Goal: Transaction & Acquisition: Download file/media

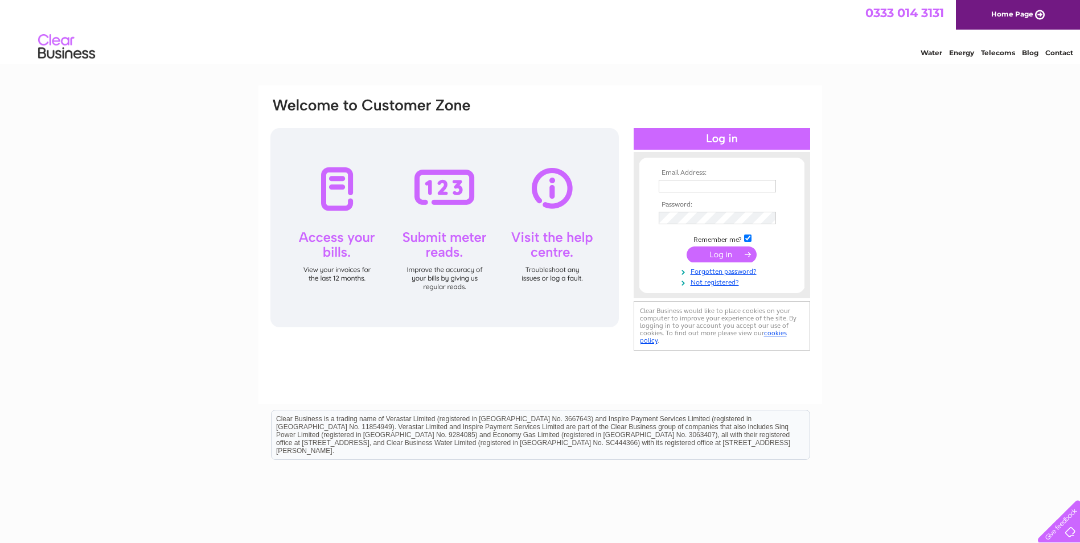
type input "jen@colnevalleygolfclub.co.uk"
click at [721, 256] on input "submit" at bounding box center [722, 255] width 70 height 16
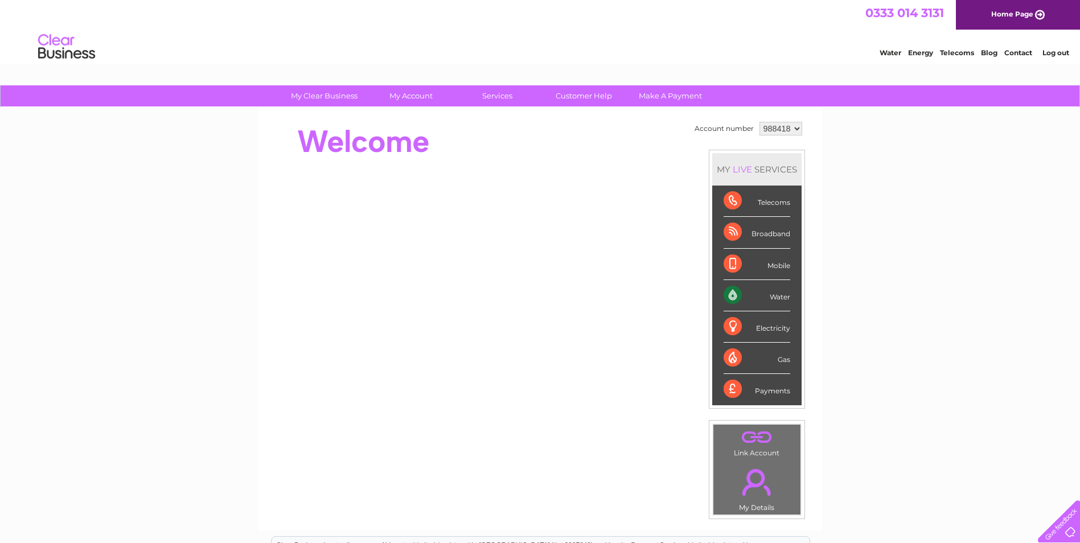
click at [736, 293] on div "Water" at bounding box center [757, 295] width 67 height 31
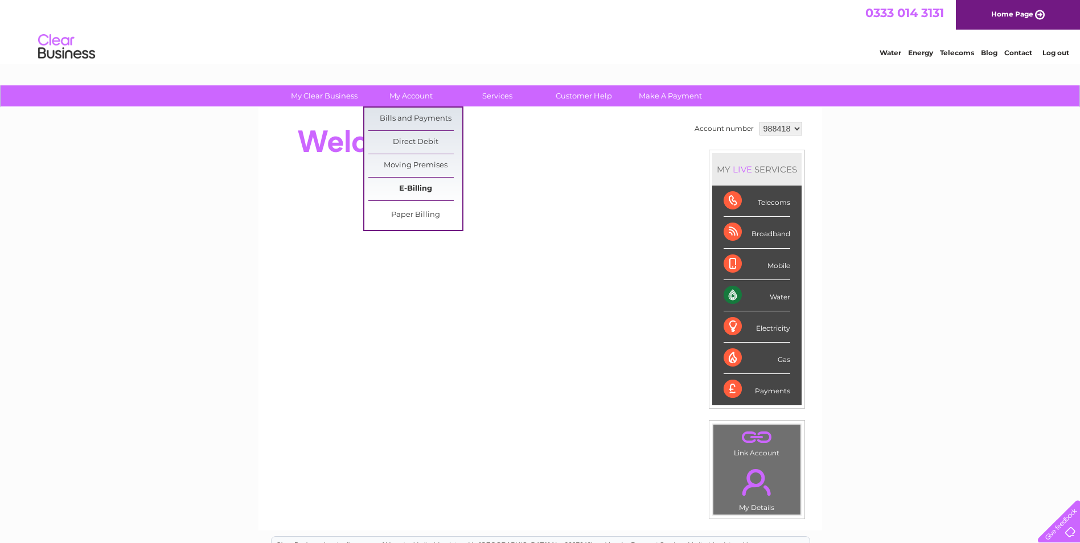
click at [404, 188] on link "E-Billing" at bounding box center [415, 189] width 94 height 23
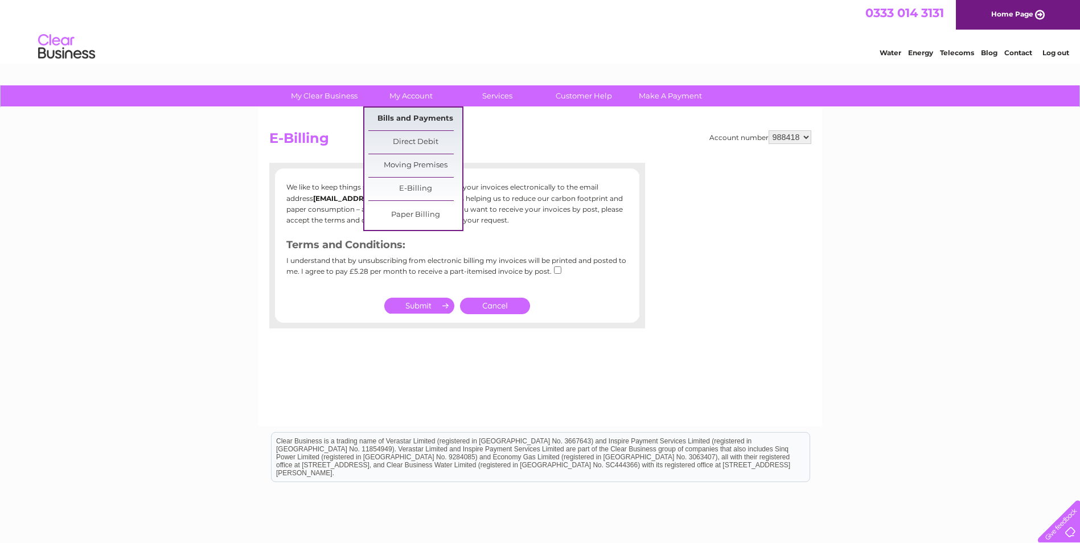
click at [417, 116] on link "Bills and Payments" at bounding box center [415, 119] width 94 height 23
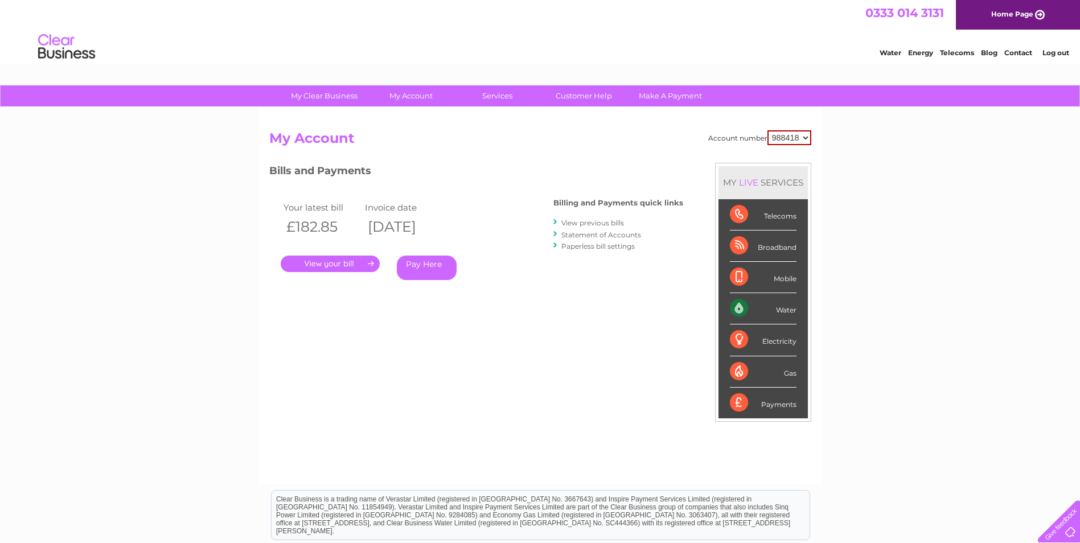
click at [371, 261] on link "." at bounding box center [330, 264] width 99 height 17
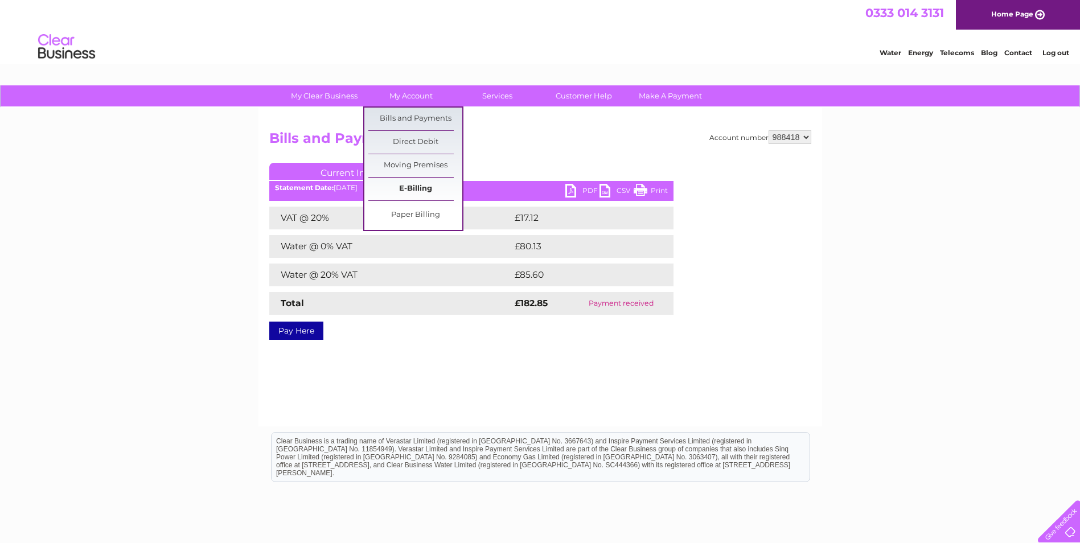
click at [422, 186] on link "E-Billing" at bounding box center [415, 189] width 94 height 23
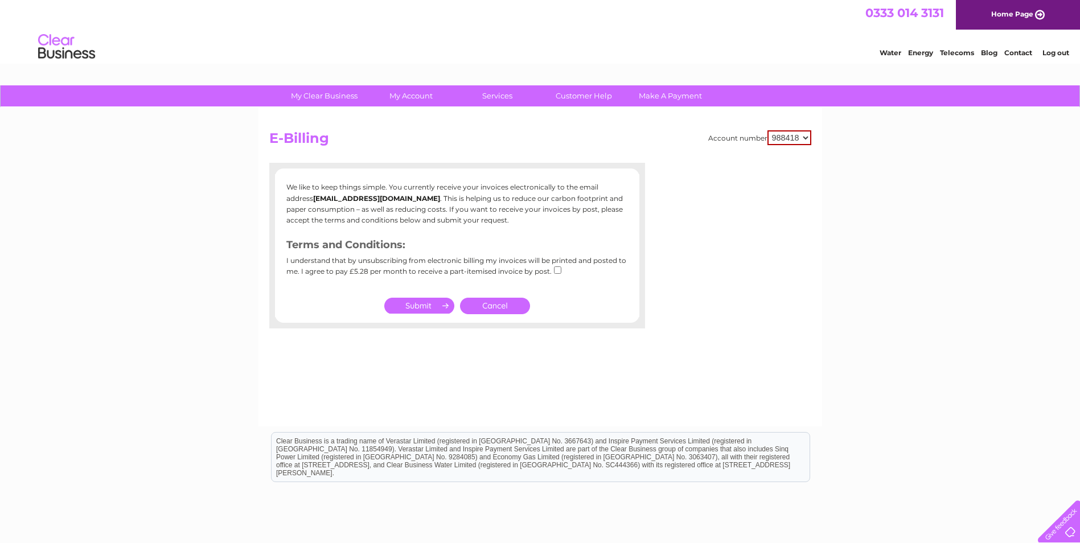
click at [417, 307] on input "submit" at bounding box center [419, 306] width 70 height 16
click at [367, 291] on div "We like to keep things simple. You currently receive your invoices electronical…" at bounding box center [457, 245] width 376 height 142
click at [508, 152] on div "Account number 988418 E-Billing We like to keep things simple. You currently re…" at bounding box center [540, 267] width 564 height 319
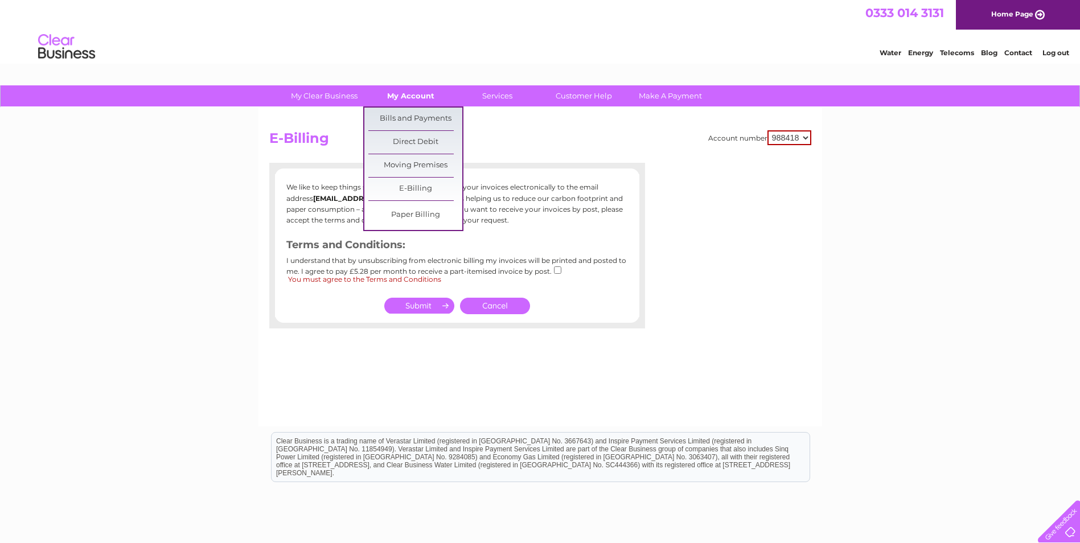
click at [416, 92] on link "My Account" at bounding box center [411, 95] width 94 height 21
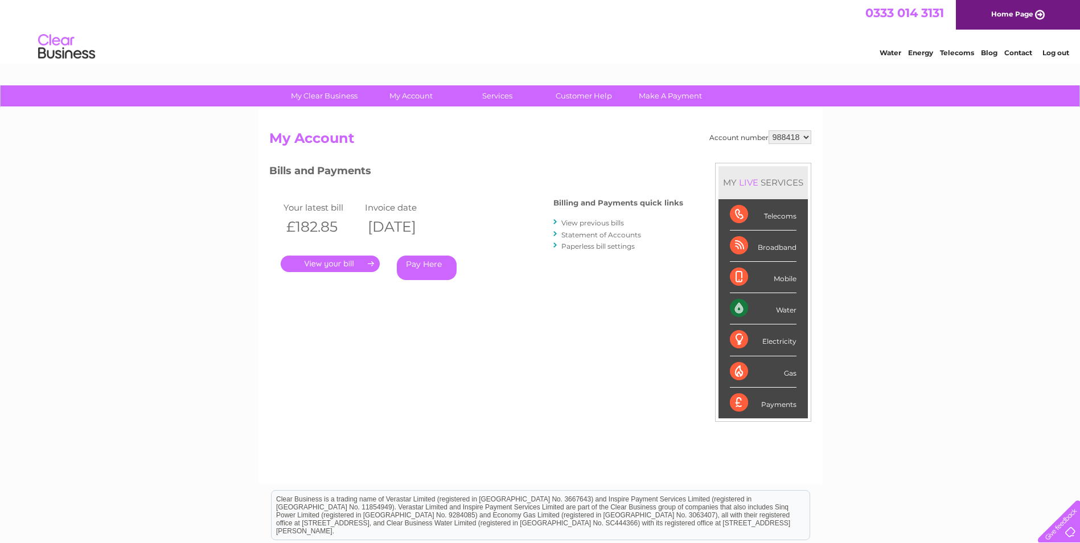
click at [580, 222] on link "View previous bills" at bounding box center [592, 223] width 63 height 9
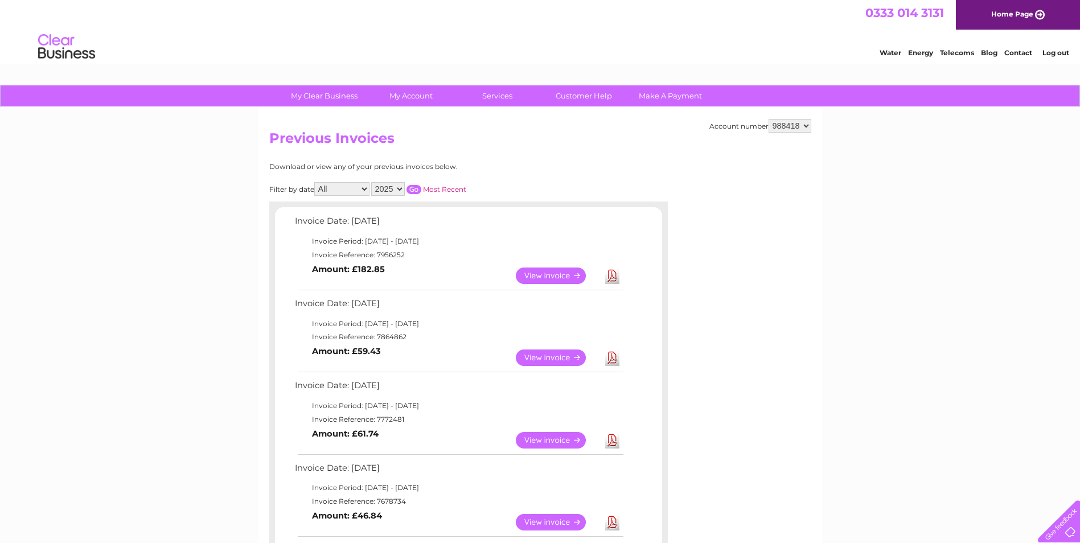
click at [399, 187] on select "2025 2024 2023 2022" at bounding box center [388, 189] width 34 height 14
select select "2024"
click at [372, 182] on select "2025 2024 2023 2022" at bounding box center [388, 189] width 34 height 14
click at [413, 192] on input "button" at bounding box center [414, 189] width 15 height 9
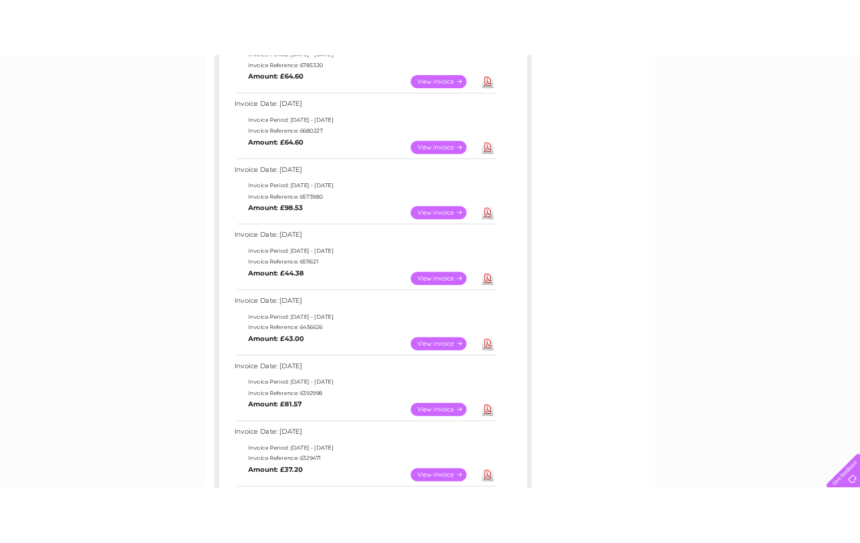
scroll to position [626, 0]
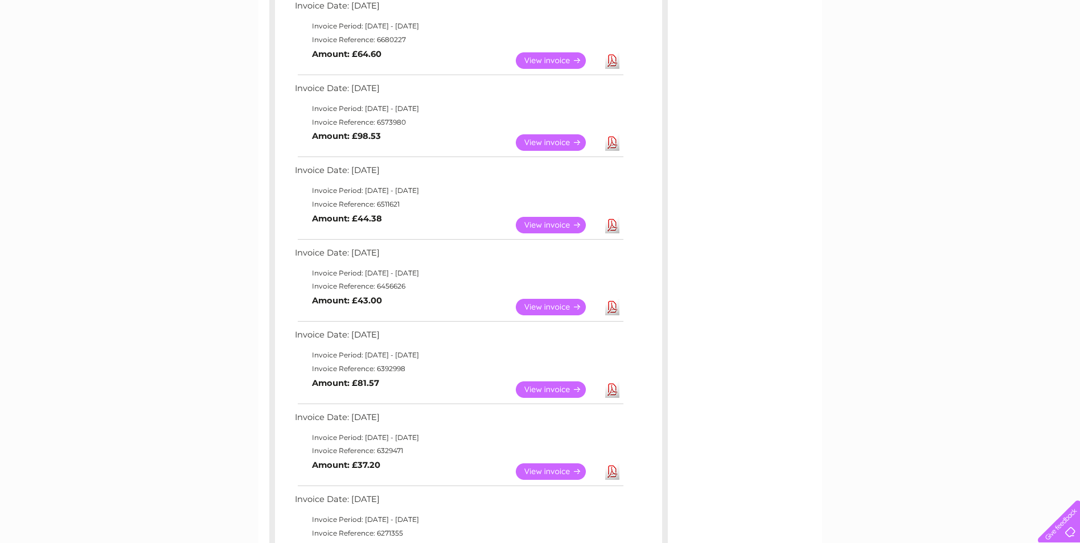
click at [611, 470] on link "Download" at bounding box center [612, 471] width 14 height 17
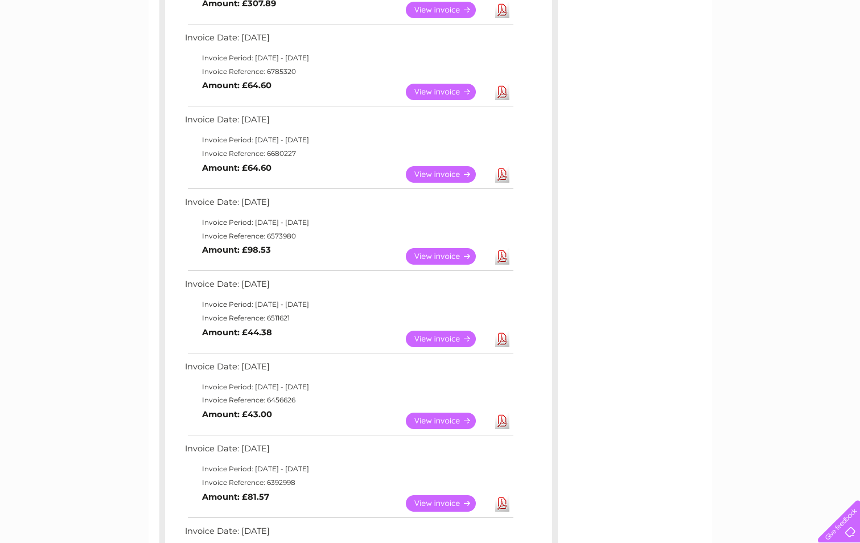
scroll to position [455, 0]
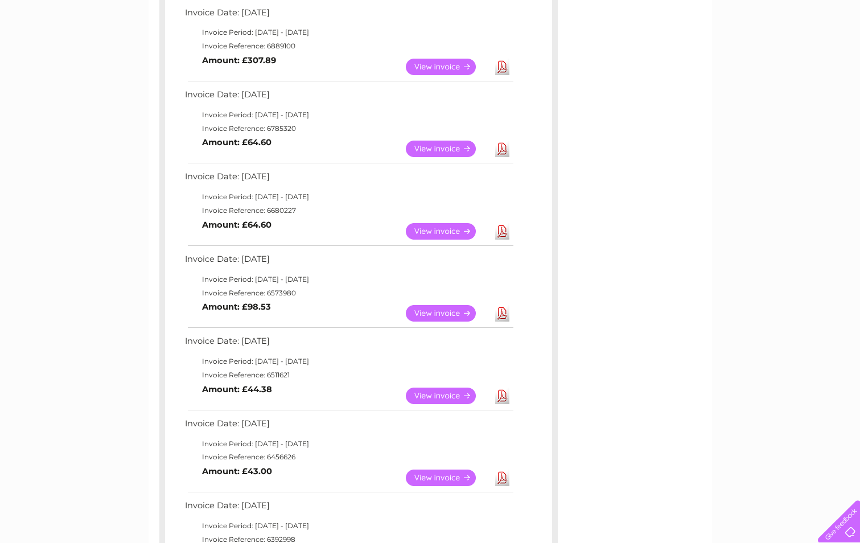
click at [503, 397] on link "Download" at bounding box center [502, 396] width 14 height 17
click at [450, 398] on link "View" at bounding box center [448, 396] width 84 height 17
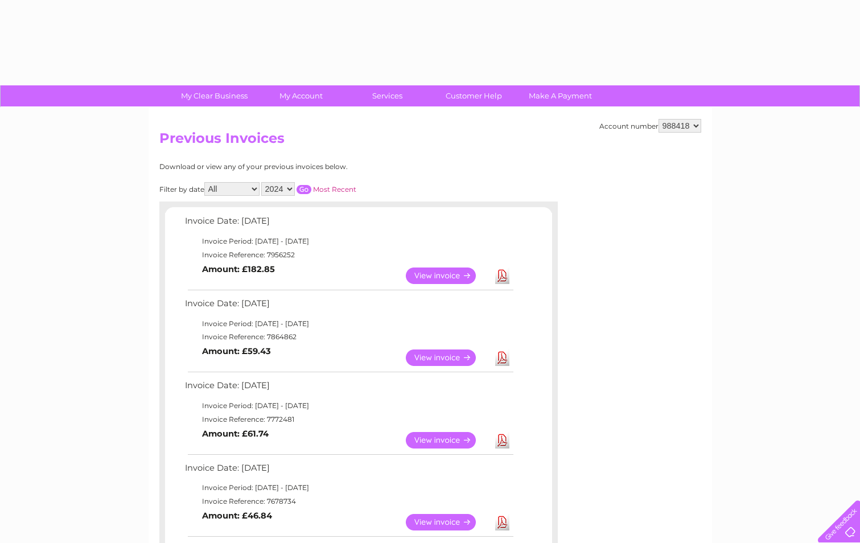
select select "2024"
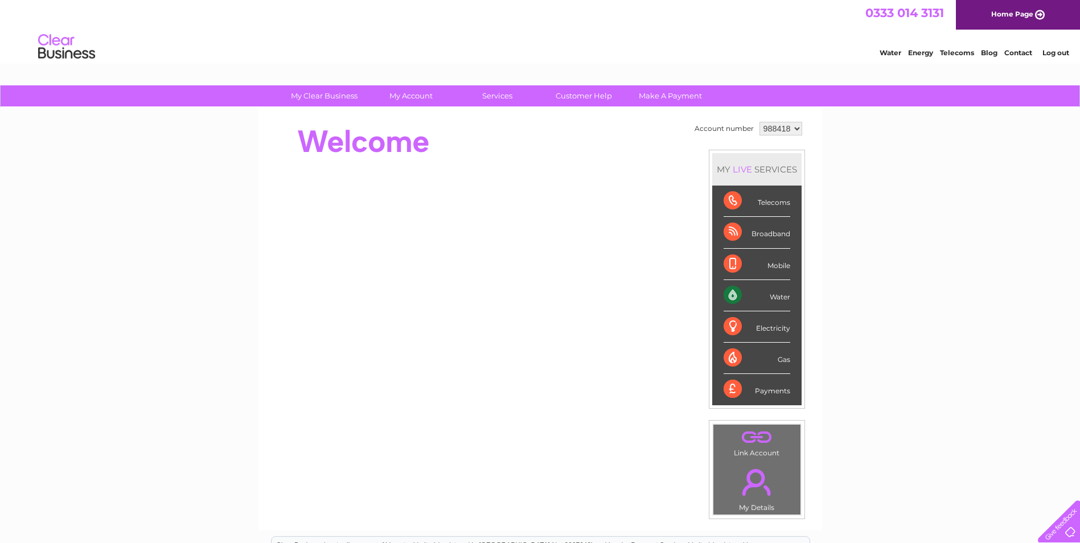
click at [741, 297] on div "Water" at bounding box center [757, 295] width 67 height 31
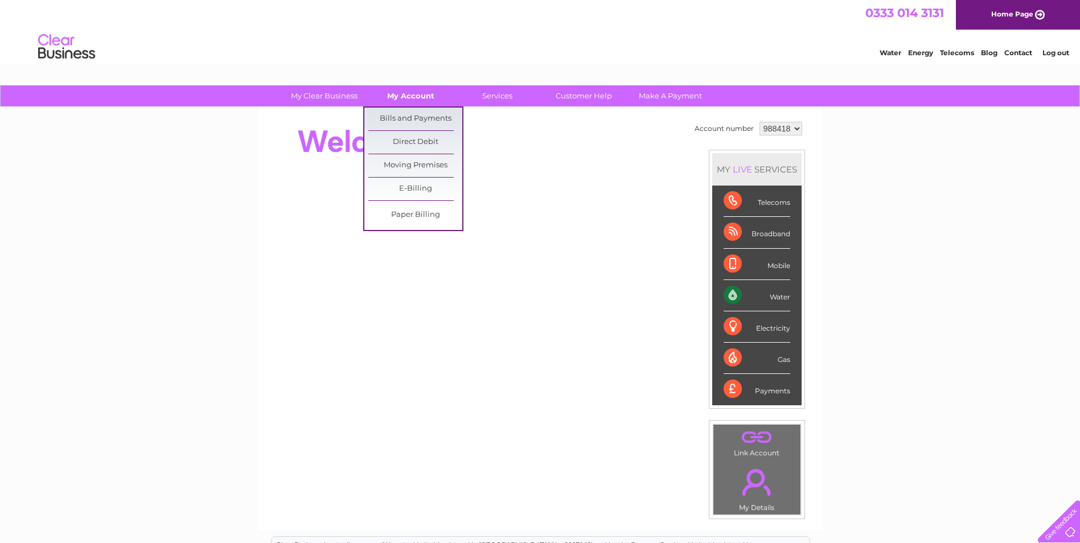
click at [430, 93] on link "My Account" at bounding box center [411, 95] width 94 height 21
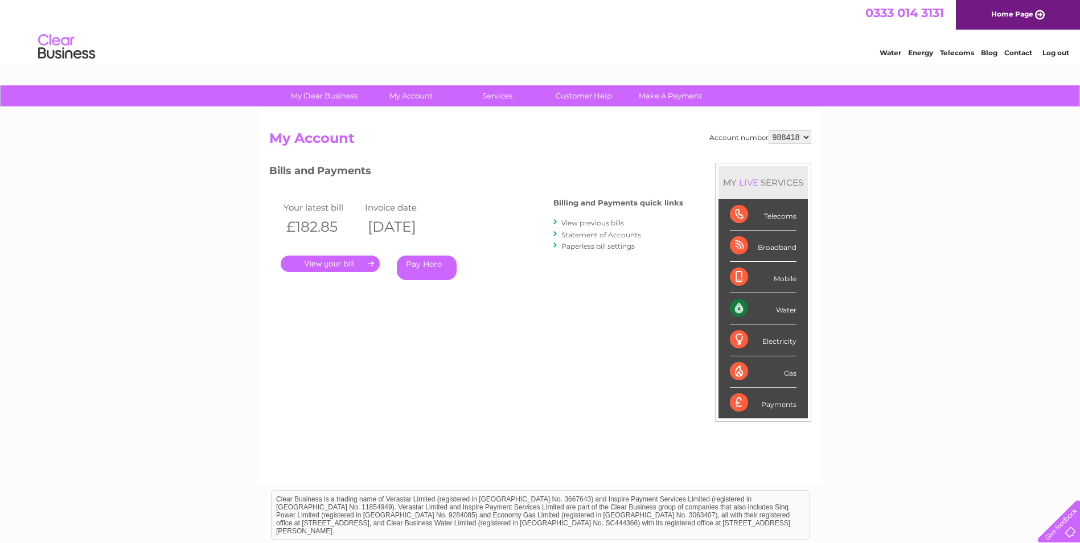
click at [582, 224] on link "View previous bills" at bounding box center [592, 223] width 63 height 9
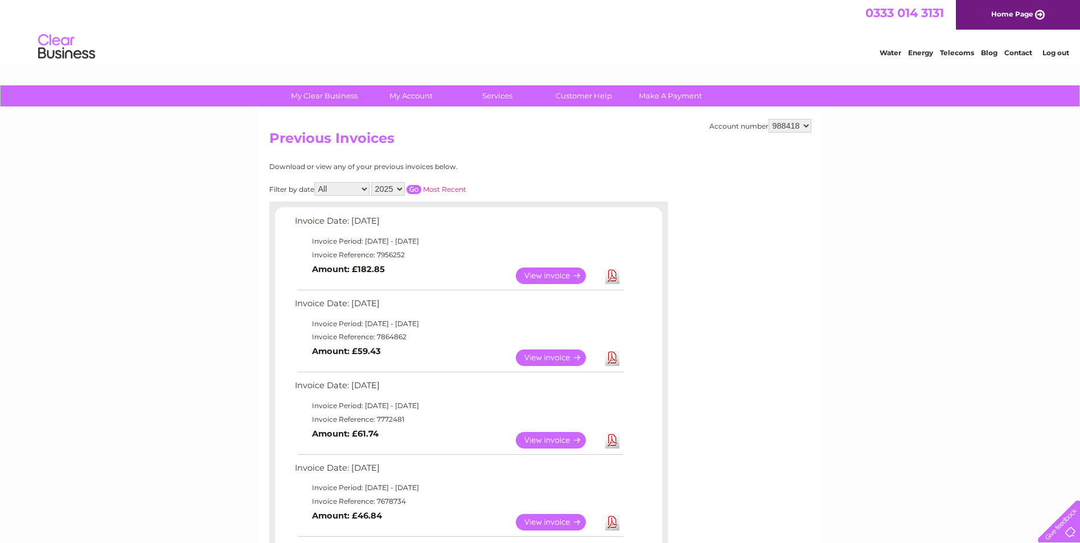
click at [366, 192] on select "All January February March April May June July August September October Novembe…" at bounding box center [341, 189] width 55 height 14
click at [400, 190] on select "2025 2024 2023 2022" at bounding box center [388, 189] width 34 height 14
click at [372, 182] on select "2025 2024 2023 2022" at bounding box center [388, 189] width 34 height 14
click at [414, 188] on input "button" at bounding box center [414, 189] width 15 height 9
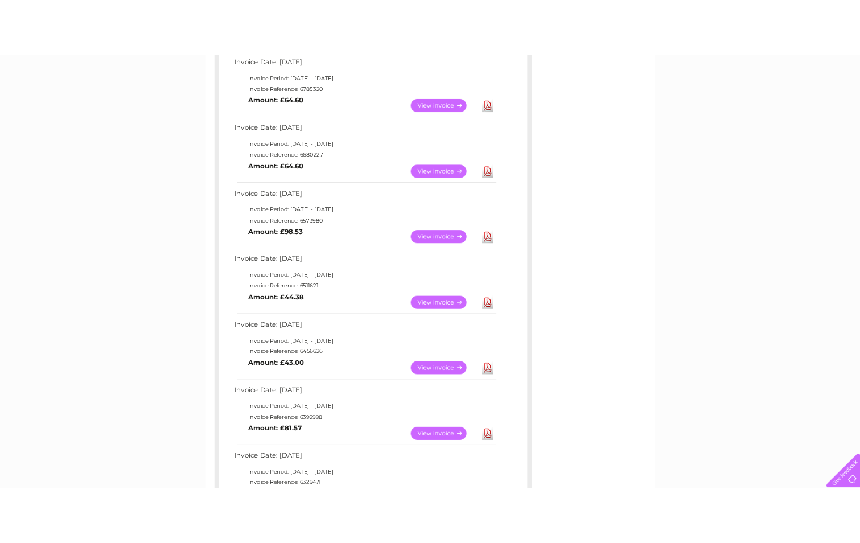
scroll to position [569, 0]
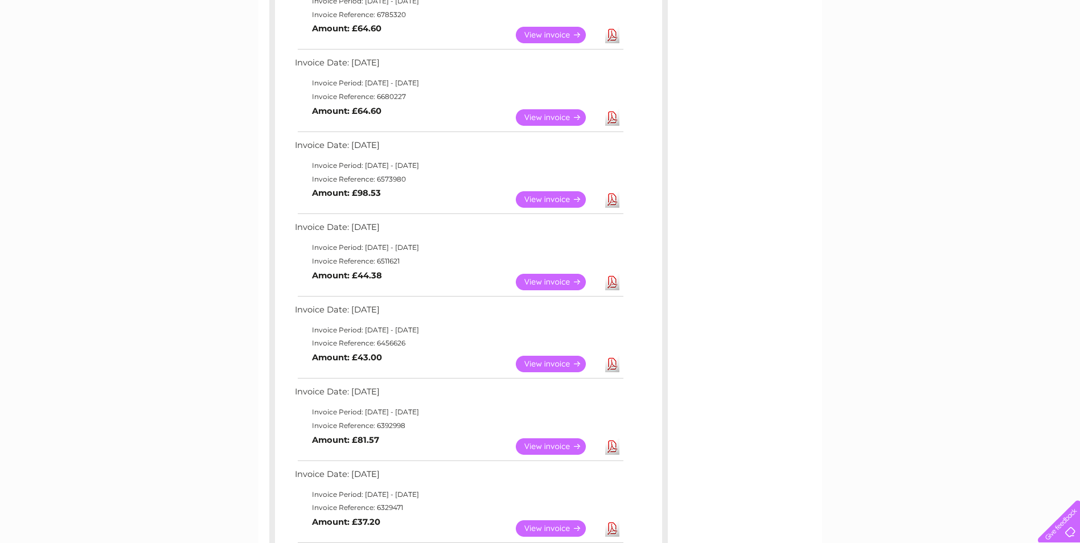
click at [613, 363] on link "Download" at bounding box center [612, 364] width 14 height 17
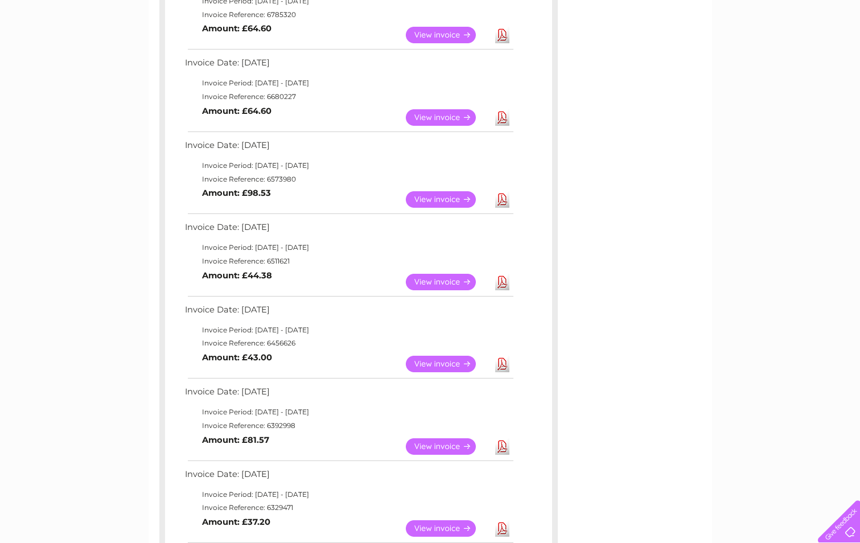
click at [502, 280] on link "Download" at bounding box center [502, 282] width 14 height 17
click at [498, 199] on link "Download" at bounding box center [502, 199] width 14 height 17
click at [504, 118] on link "Download" at bounding box center [502, 117] width 14 height 17
click at [502, 39] on link "Download" at bounding box center [502, 35] width 14 height 17
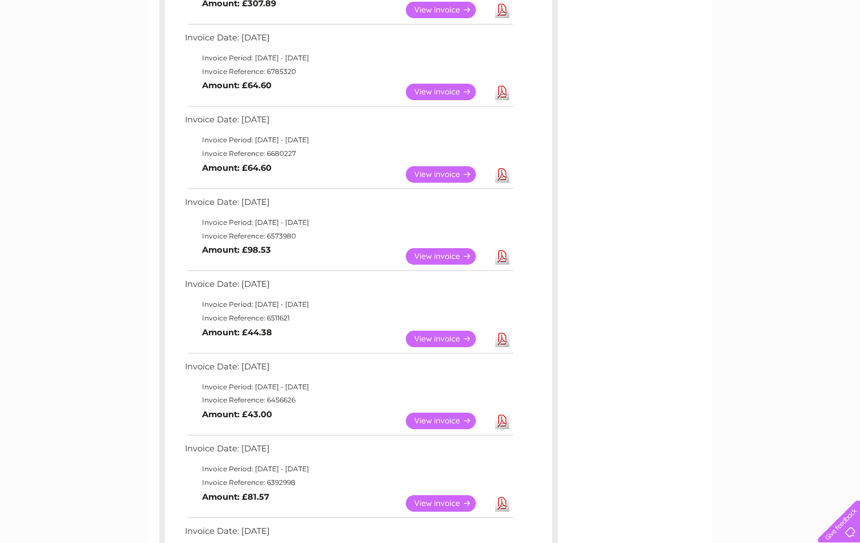
scroll to position [455, 0]
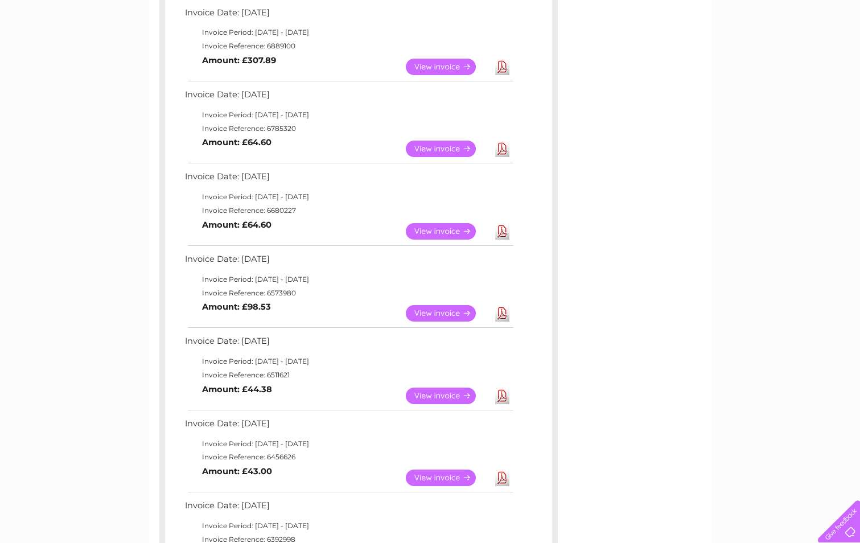
click at [504, 72] on link "Download" at bounding box center [502, 67] width 14 height 17
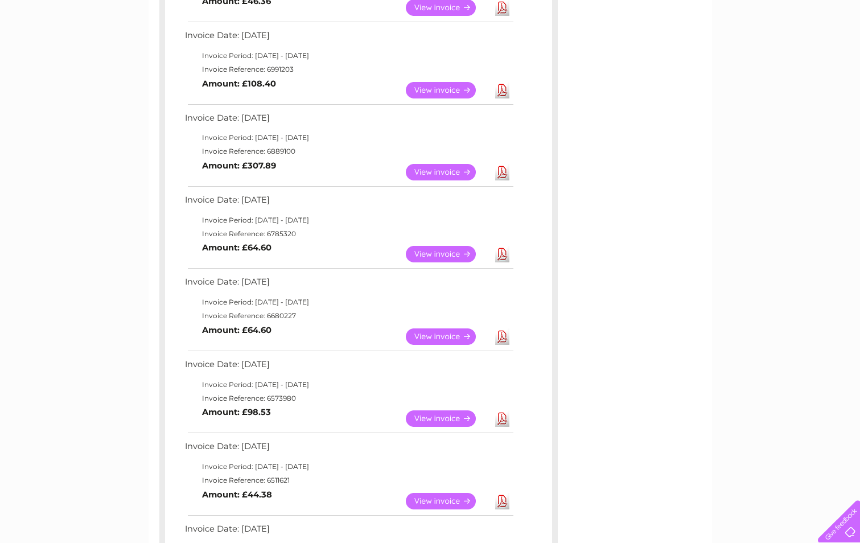
scroll to position [342, 0]
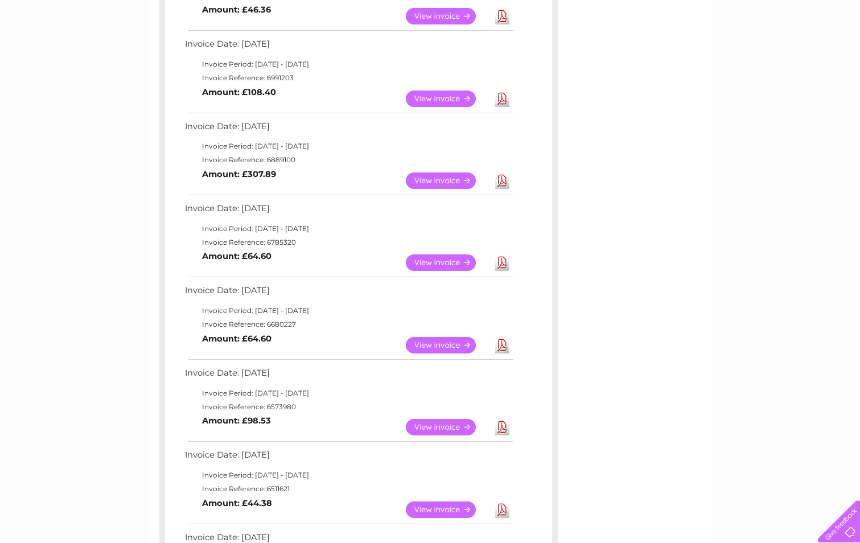
click at [496, 102] on link "Download" at bounding box center [502, 99] width 14 height 17
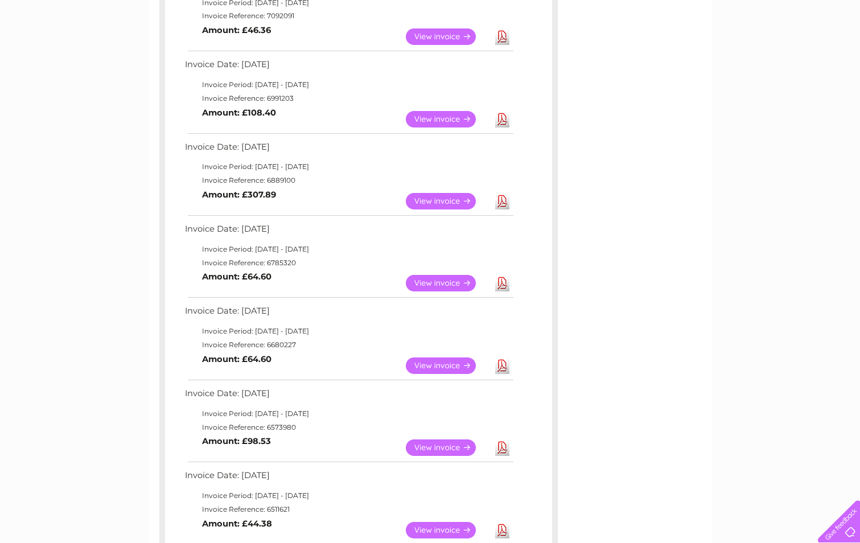
scroll to position [285, 0]
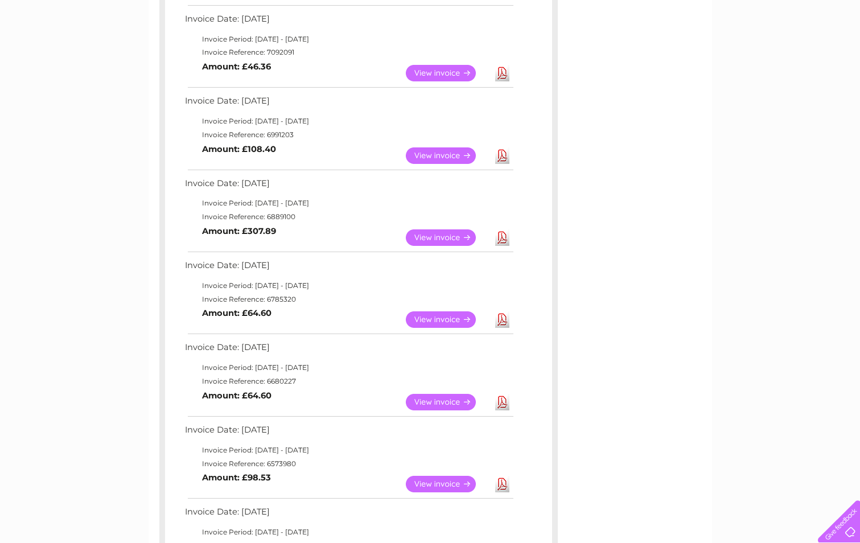
click at [504, 78] on link "Download" at bounding box center [502, 73] width 14 height 17
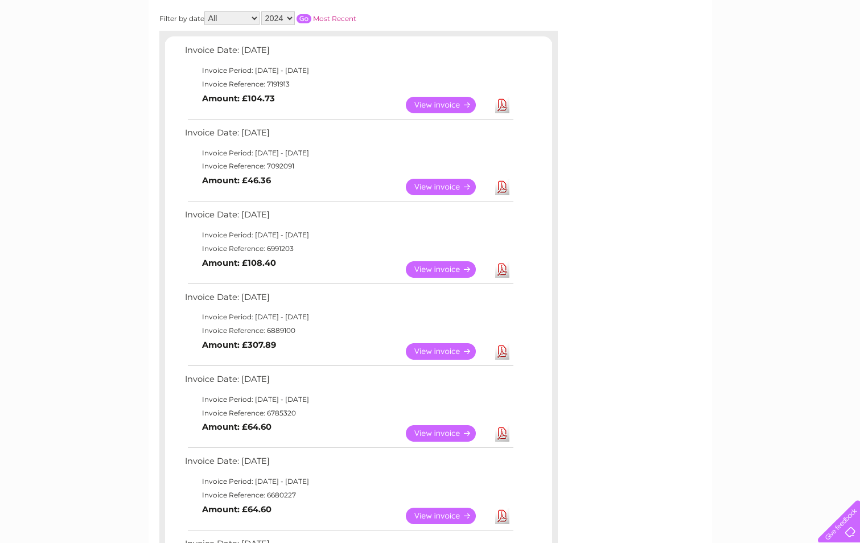
click at [499, 104] on link "Download" at bounding box center [502, 105] width 14 height 17
click at [289, 18] on select "2025 2024 2023 2022" at bounding box center [278, 18] width 34 height 14
select select "2025"
click at [262, 11] on select "2025 2024 2023 2022" at bounding box center [278, 18] width 34 height 14
click at [302, 19] on input "button" at bounding box center [304, 18] width 15 height 9
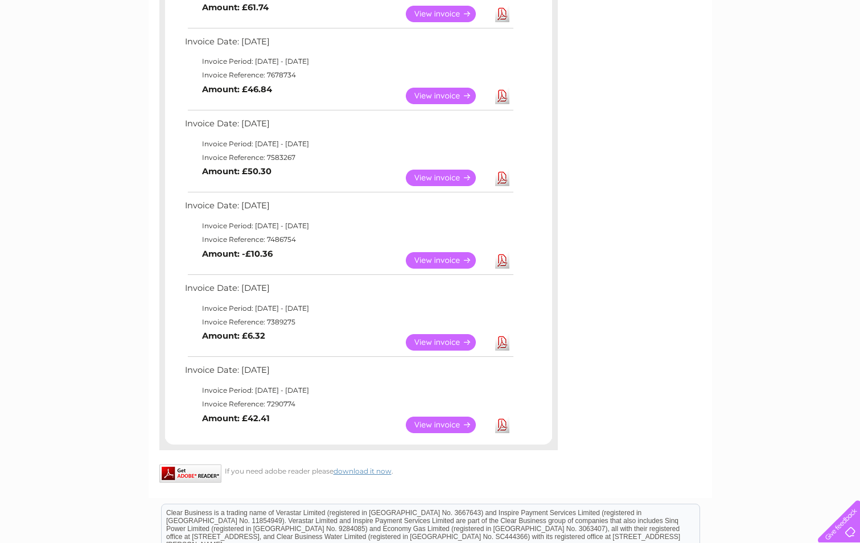
scroll to position [512, 0]
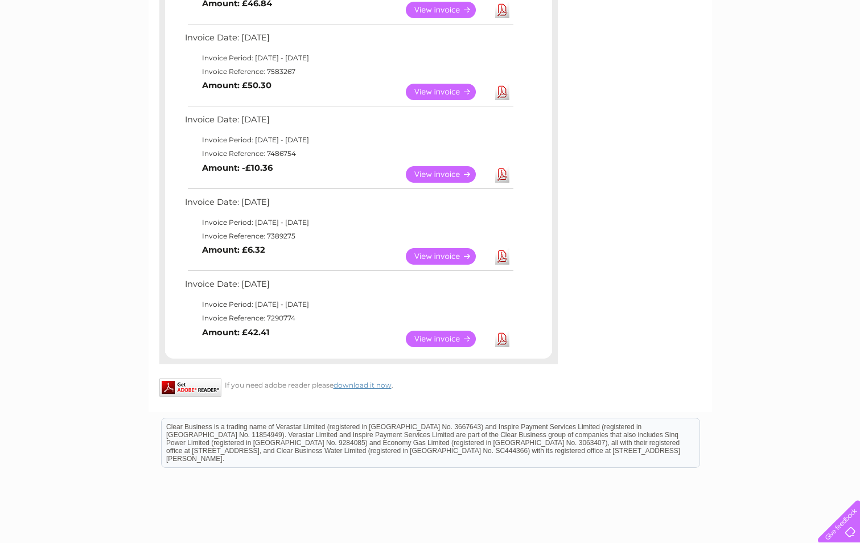
click at [503, 338] on link "Download" at bounding box center [502, 339] width 14 height 17
click at [498, 256] on link "Download" at bounding box center [502, 256] width 14 height 17
click at [507, 178] on link "Download" at bounding box center [502, 174] width 14 height 17
